Goal: Navigation & Orientation: Find specific page/section

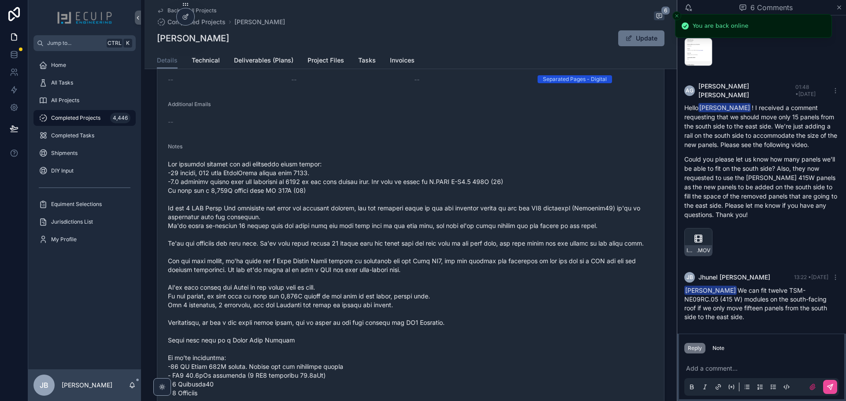
scroll to position [308, 0]
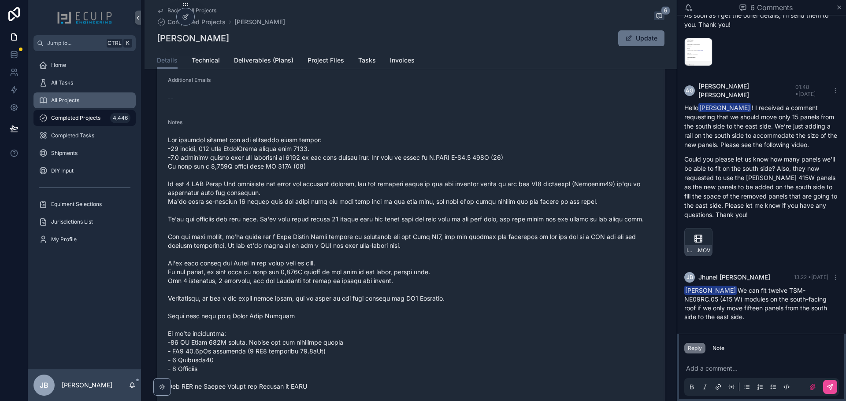
click at [79, 100] on span "All Projects" at bounding box center [65, 100] width 28 height 7
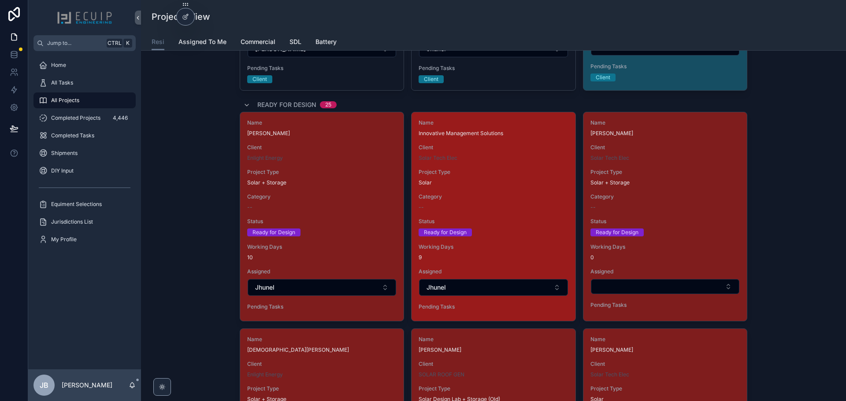
scroll to position [925, 0]
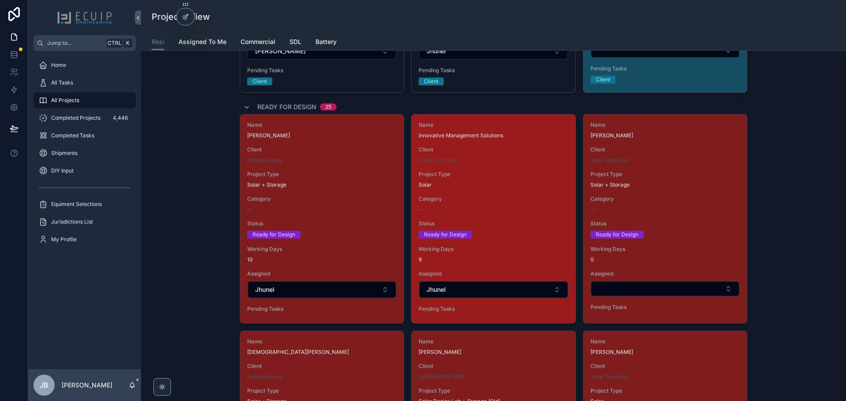
click at [530, 229] on div "Status Ready for Design" at bounding box center [493, 229] width 149 height 19
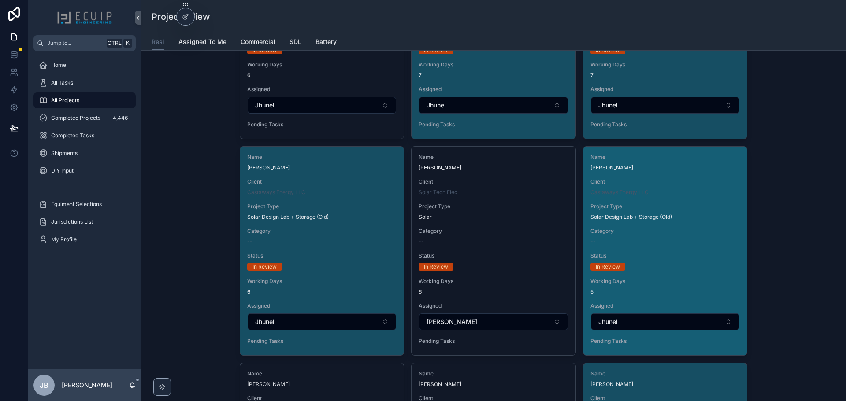
scroll to position [3260, 0]
